Goal: Transaction & Acquisition: Purchase product/service

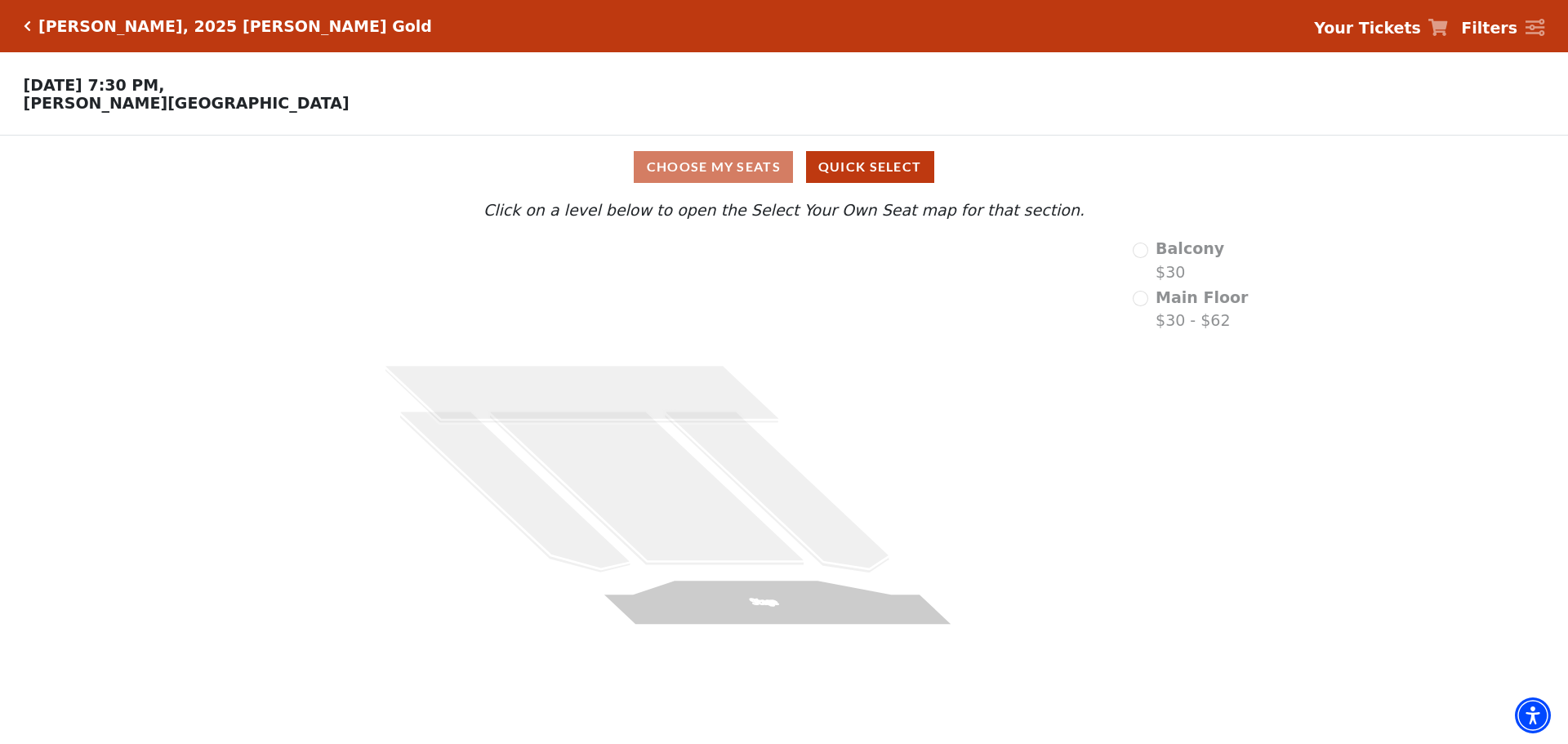
click at [724, 175] on div "Choose My Seats Quick Select" at bounding box center [784, 167] width 1176 height 32
click at [851, 181] on button "Quick Select" at bounding box center [870, 167] width 128 height 32
click at [890, 176] on button "Quick Select" at bounding box center [870, 167] width 128 height 32
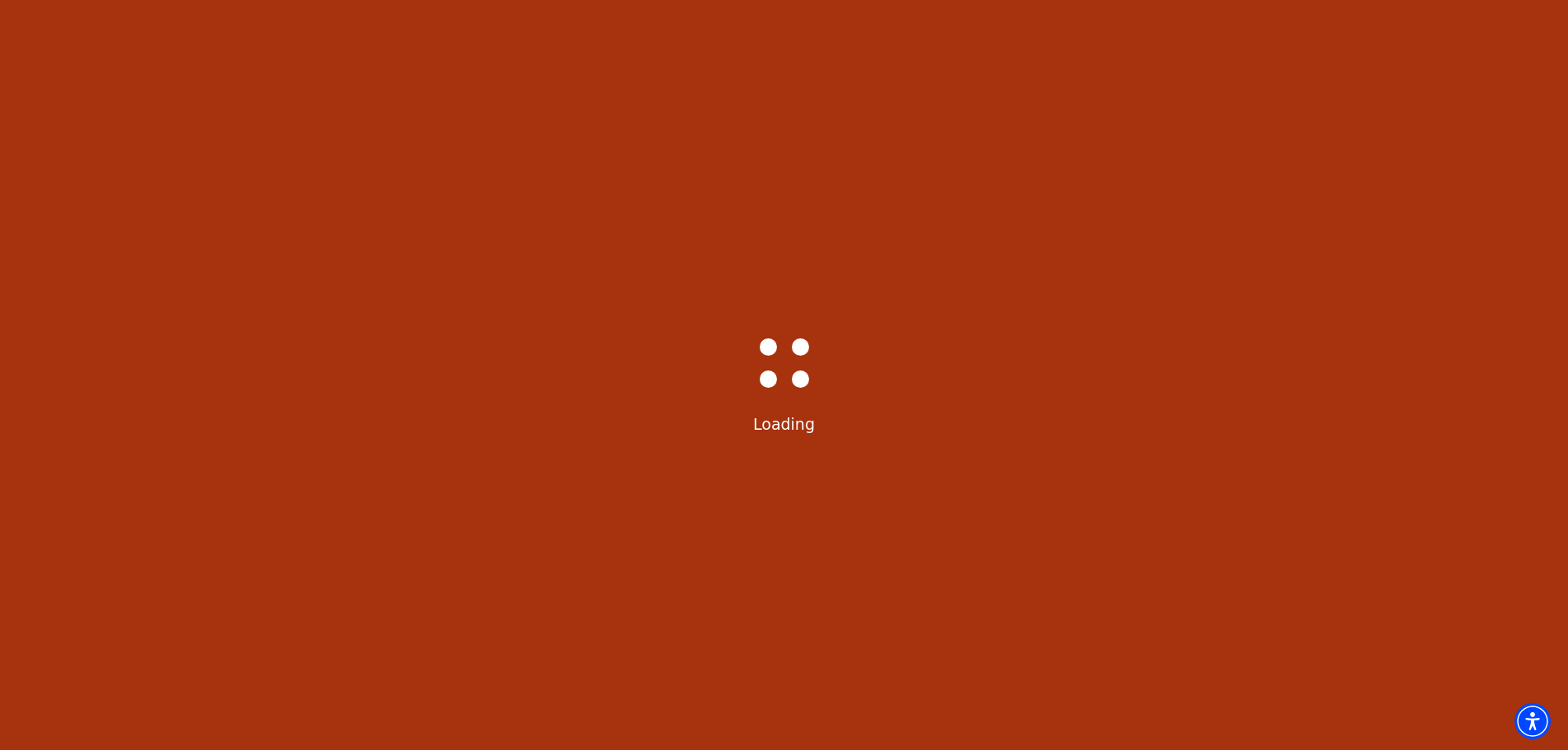
select select "6501"
